Goal: Find specific page/section: Find specific page/section

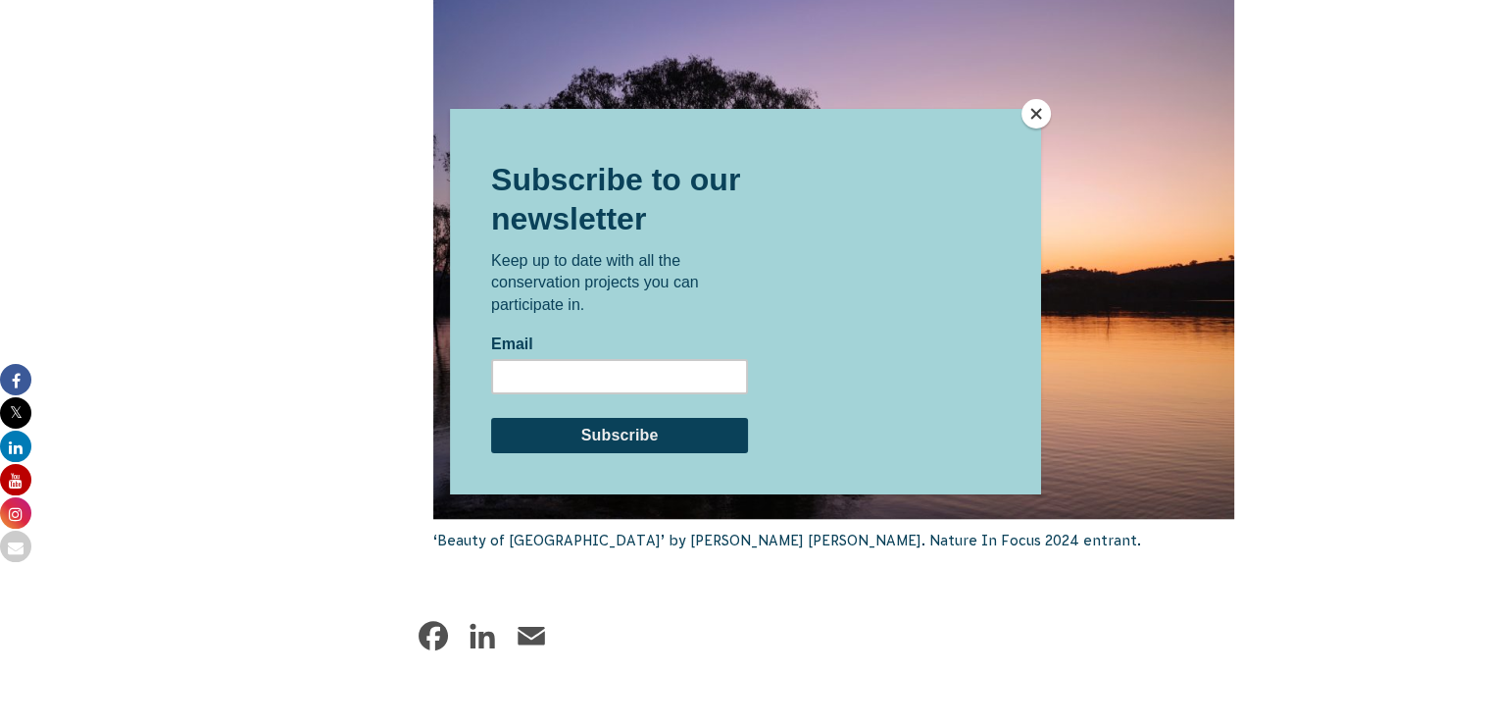
scroll to position [1707, 0]
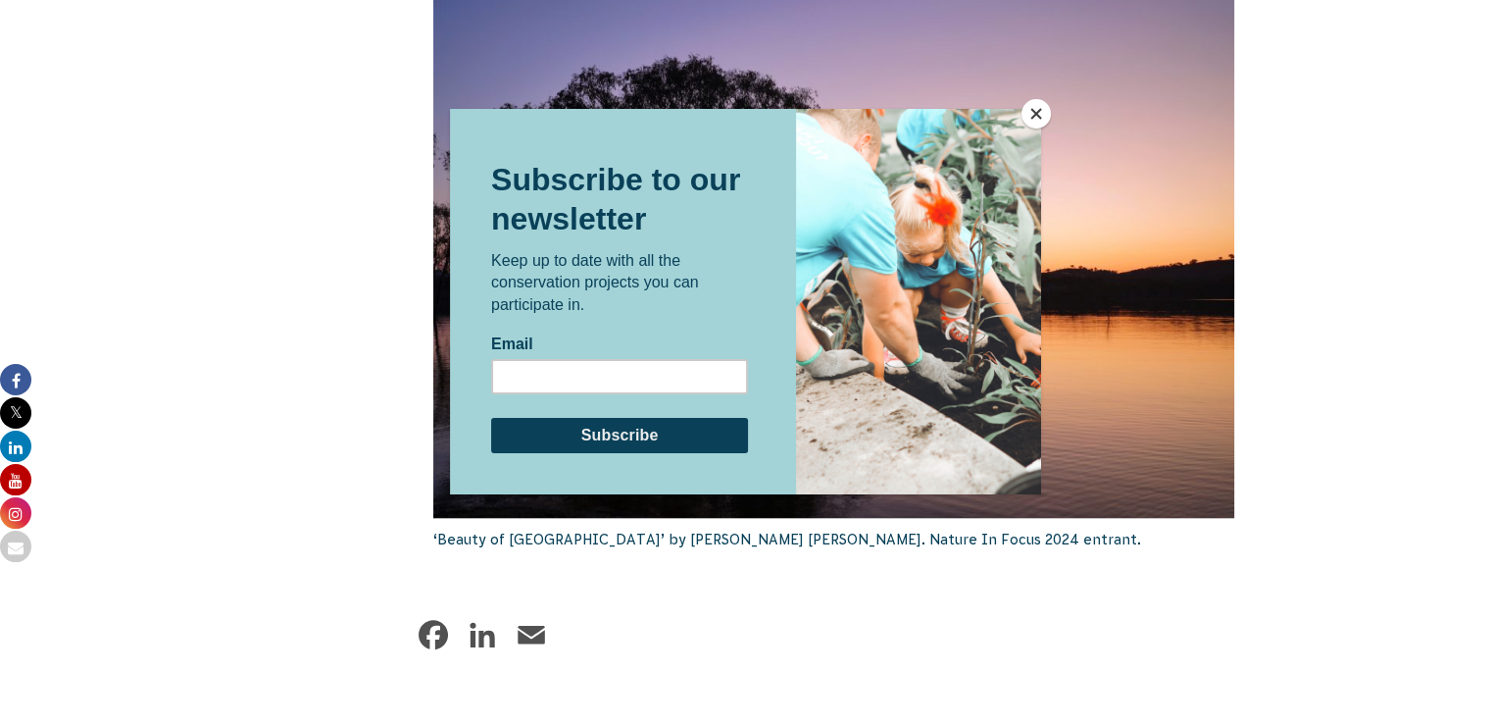
click at [1035, 114] on button "Close" at bounding box center [1036, 113] width 29 height 29
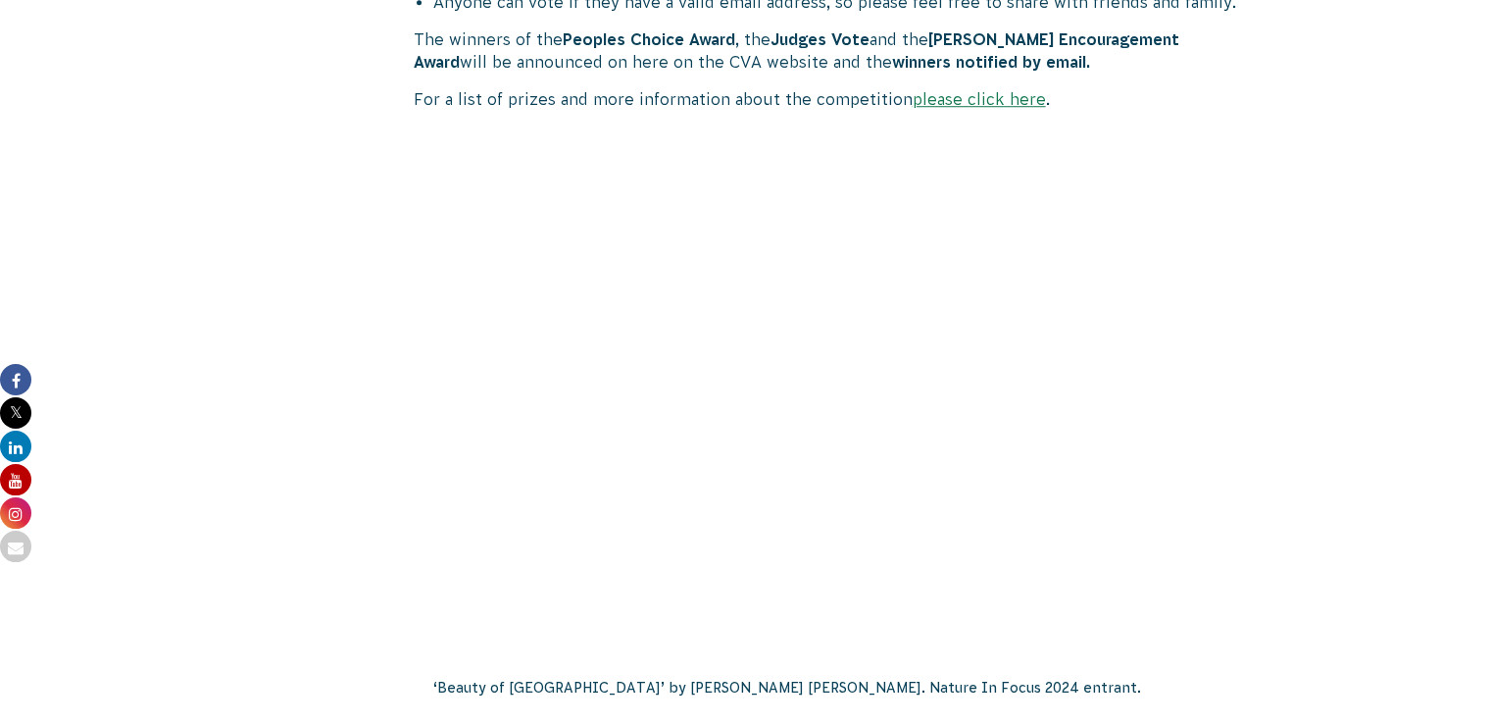
scroll to position [1561, 0]
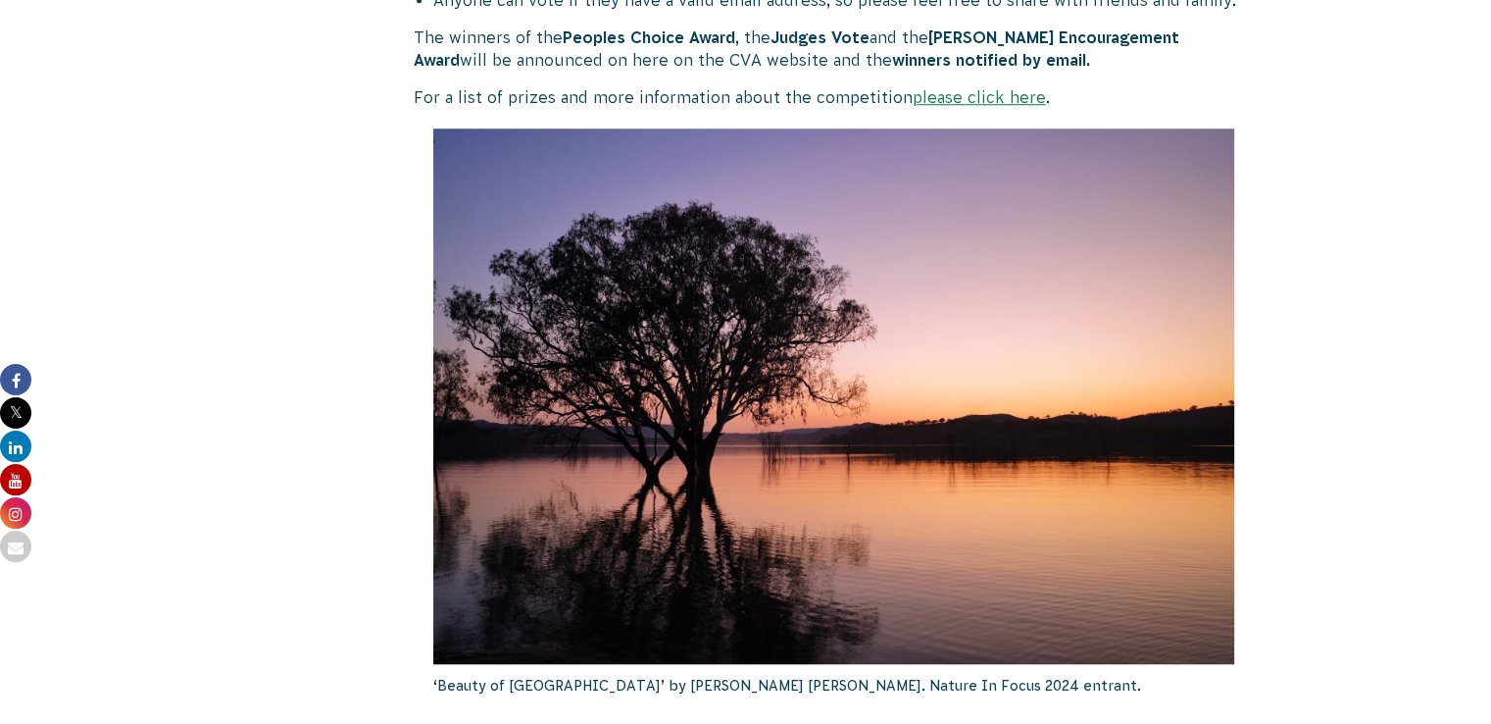
click at [1046, 106] on link "please click here" at bounding box center [979, 97] width 133 height 18
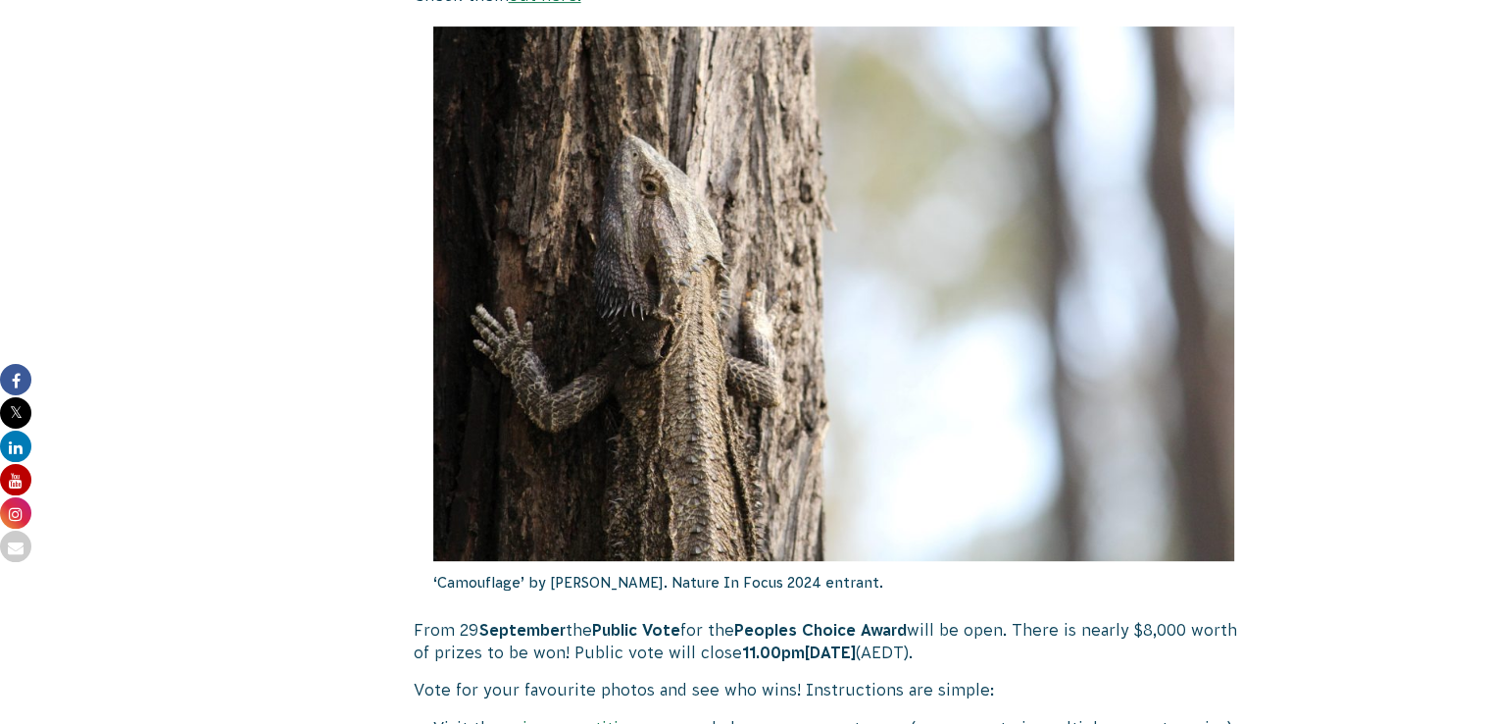
scroll to position [705, 0]
